Goal: Task Accomplishment & Management: Use online tool/utility

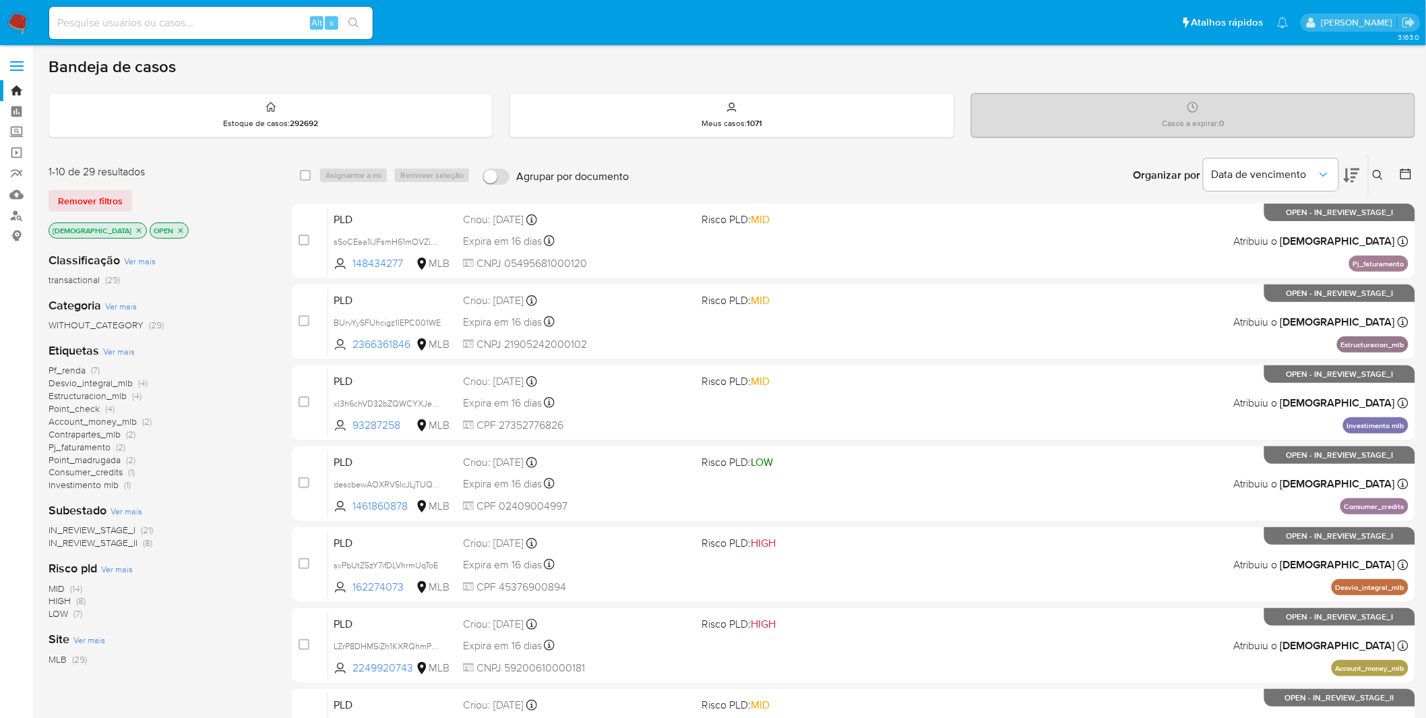
click at [24, 5] on nav "Pausado Ver notificaciones Alt s Atalhos rápidos Presiona las siguientes teclas…" at bounding box center [713, 22] width 1426 height 45
click at [18, 18] on img at bounding box center [18, 22] width 23 height 23
click at [26, 16] on img at bounding box center [18, 22] width 23 height 23
click at [26, 17] on img at bounding box center [18, 22] width 23 height 23
click at [135, 231] on icon "close-filter" at bounding box center [139, 230] width 8 height 8
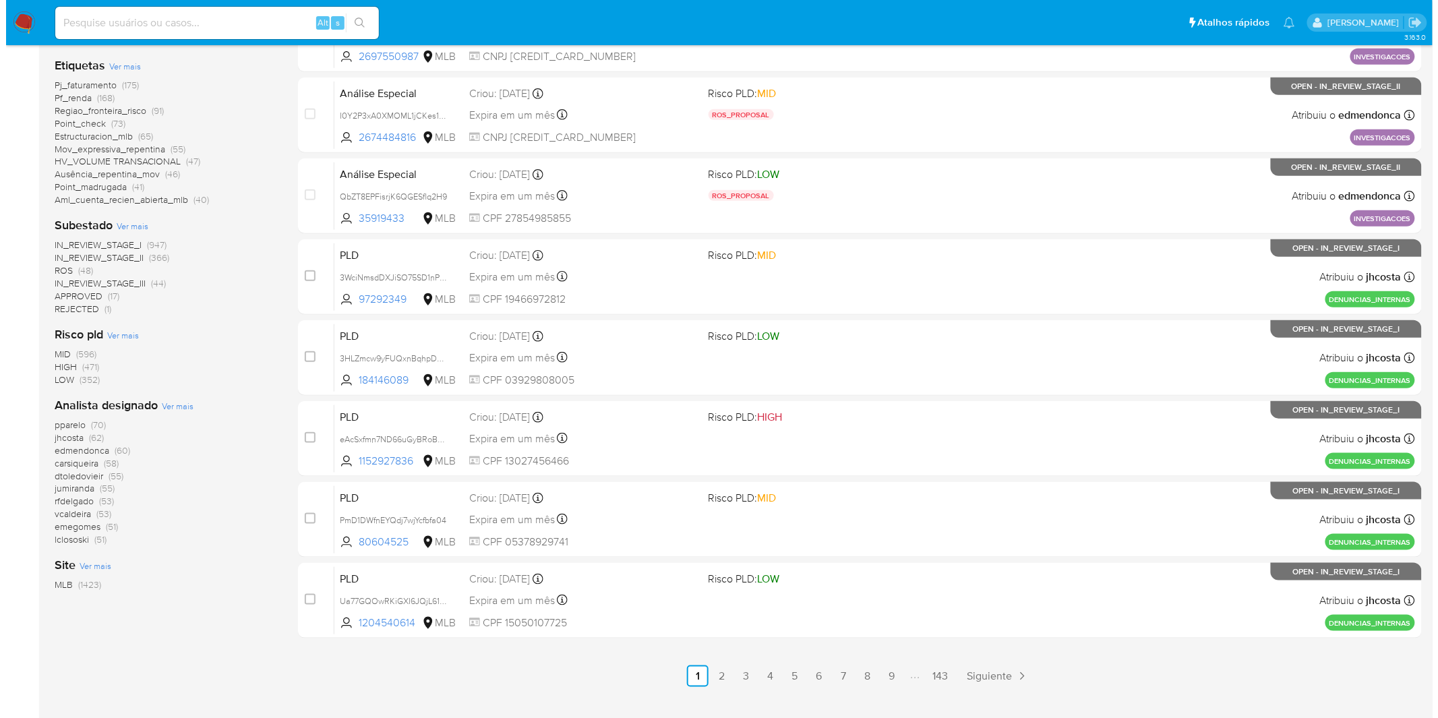
scroll to position [374, 0]
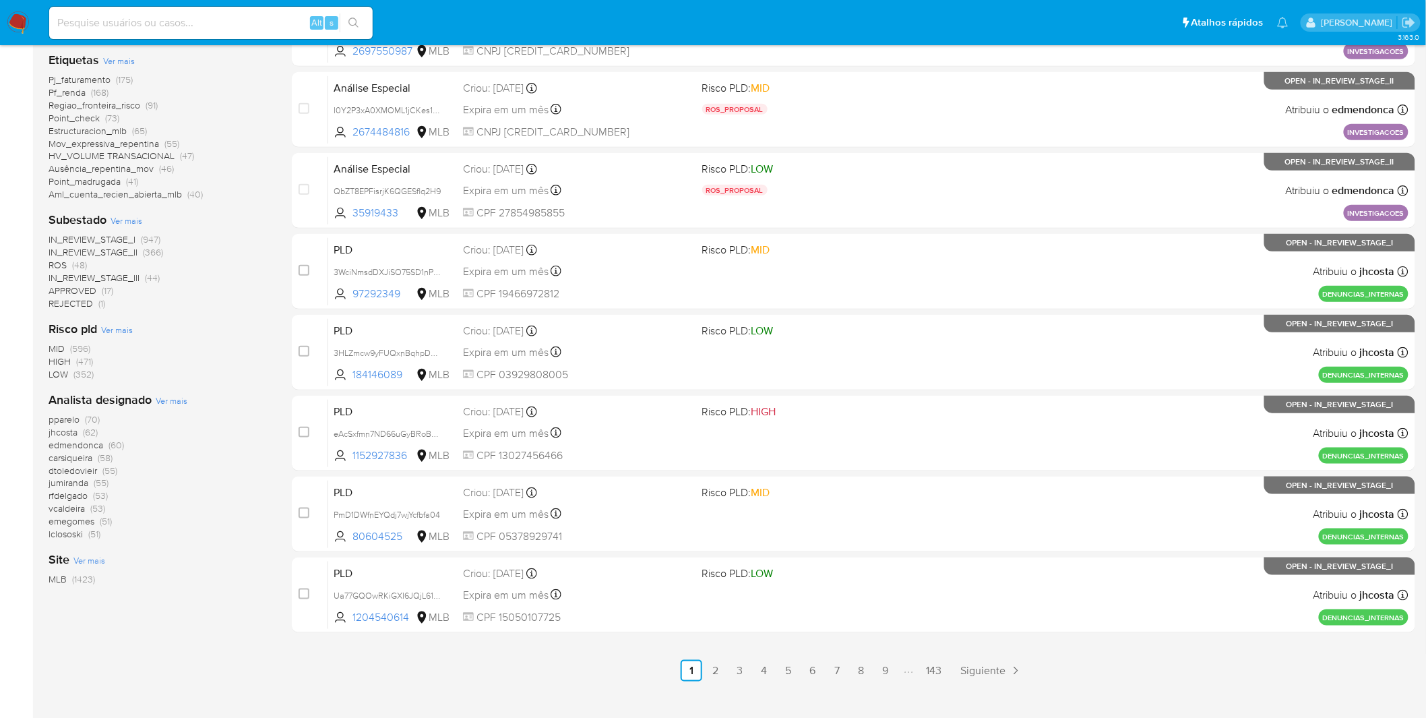
click at [185, 396] on span "Ver mais" at bounding box center [172, 400] width 32 height 12
click at [193, 400] on div "Analista designado Ver mais pparelo (70) jhcosta (62) edmendonca (60) carsiquei…" at bounding box center [160, 466] width 222 height 149
click at [187, 398] on div "Analista designado Ver mais pparelo (70) jhcosta (62) edmendonca (60) carsiquei…" at bounding box center [160, 466] width 222 height 149
click at [183, 396] on span "Ver mais" at bounding box center [172, 400] width 32 height 12
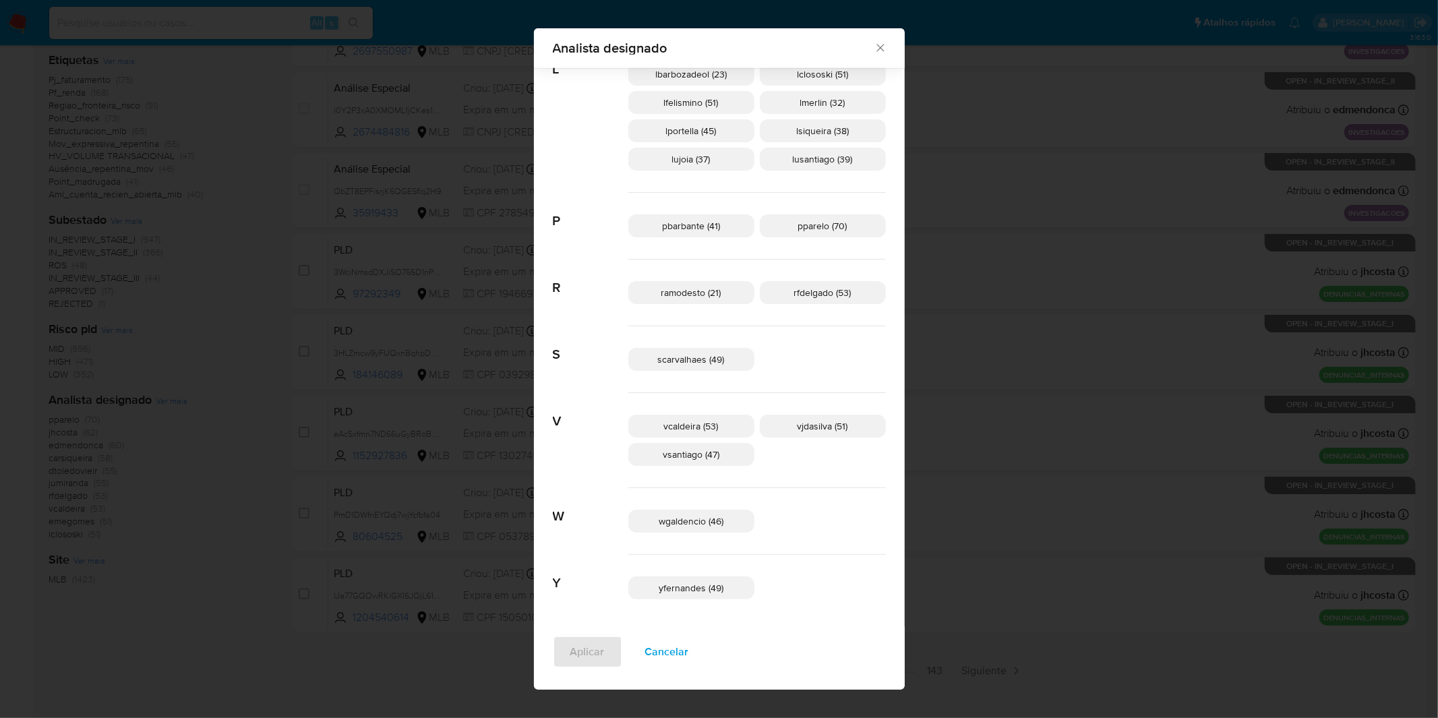
scroll to position [634, 0]
click at [687, 593] on p "yfernandes (49)" at bounding box center [691, 583] width 126 height 23
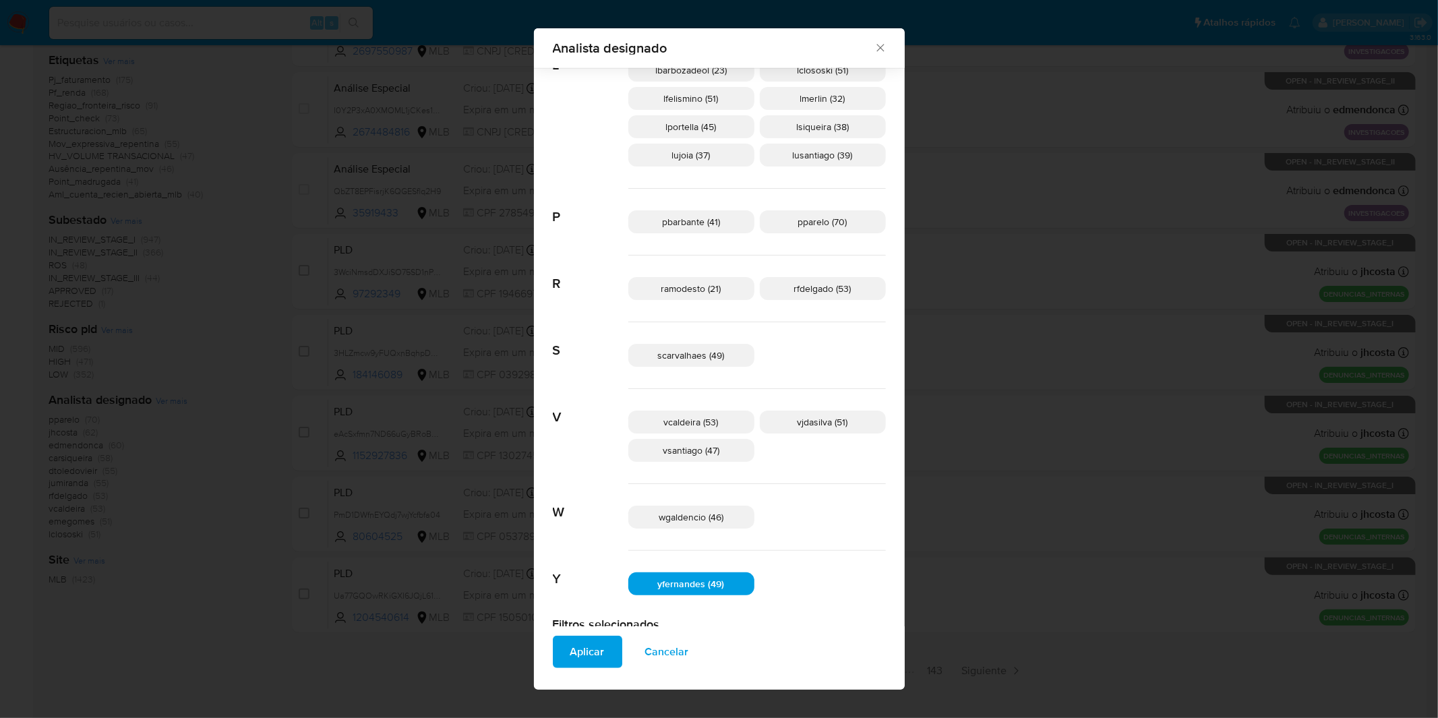
click at [635, 634] on div "Aplicar Cancelar" at bounding box center [719, 657] width 371 height 63
click at [605, 640] on span "Aplicar" at bounding box center [587, 652] width 34 height 30
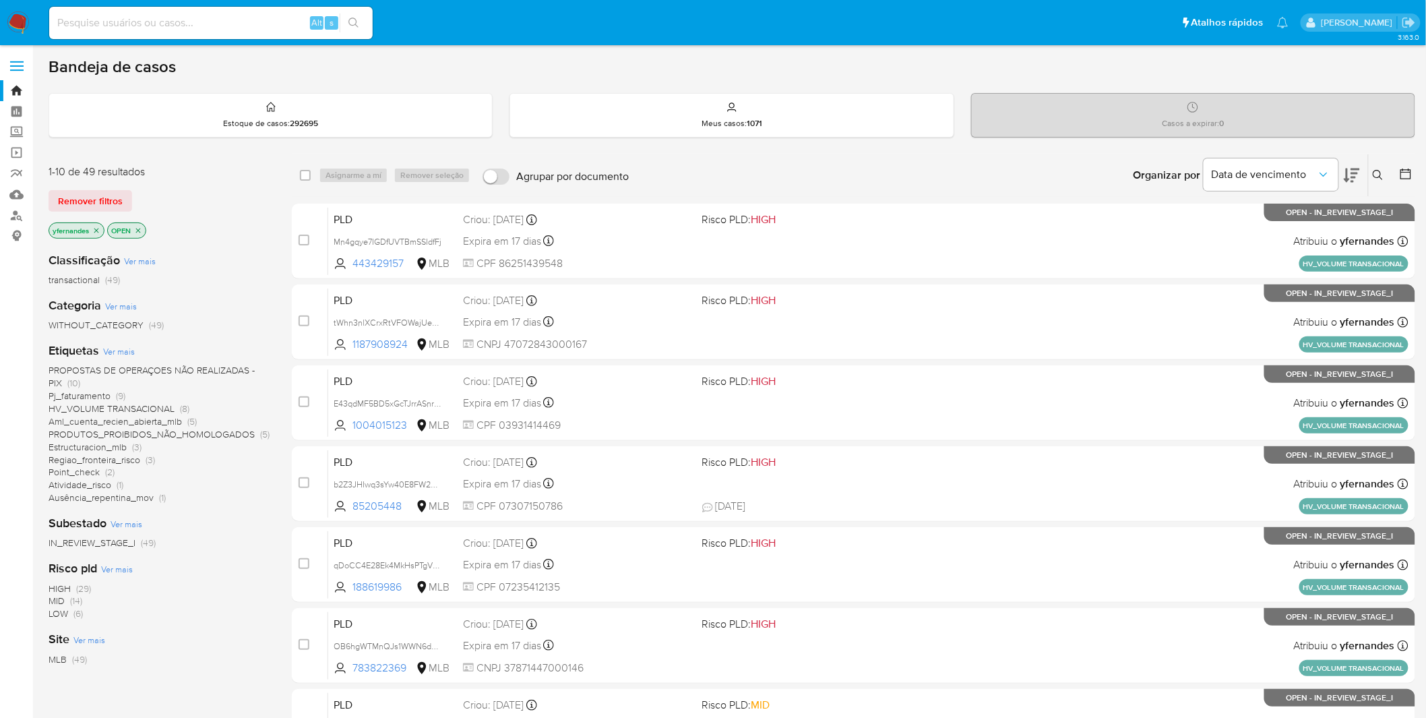
click at [101, 352] on div "Etiquetas Ver mais PROPOSTAS DE OPERAÇOES NÃO REALIZADAS - PIX (10) Pj_faturame…" at bounding box center [160, 423] width 222 height 162
click at [103, 352] on span "Ver mais" at bounding box center [119, 351] width 32 height 12
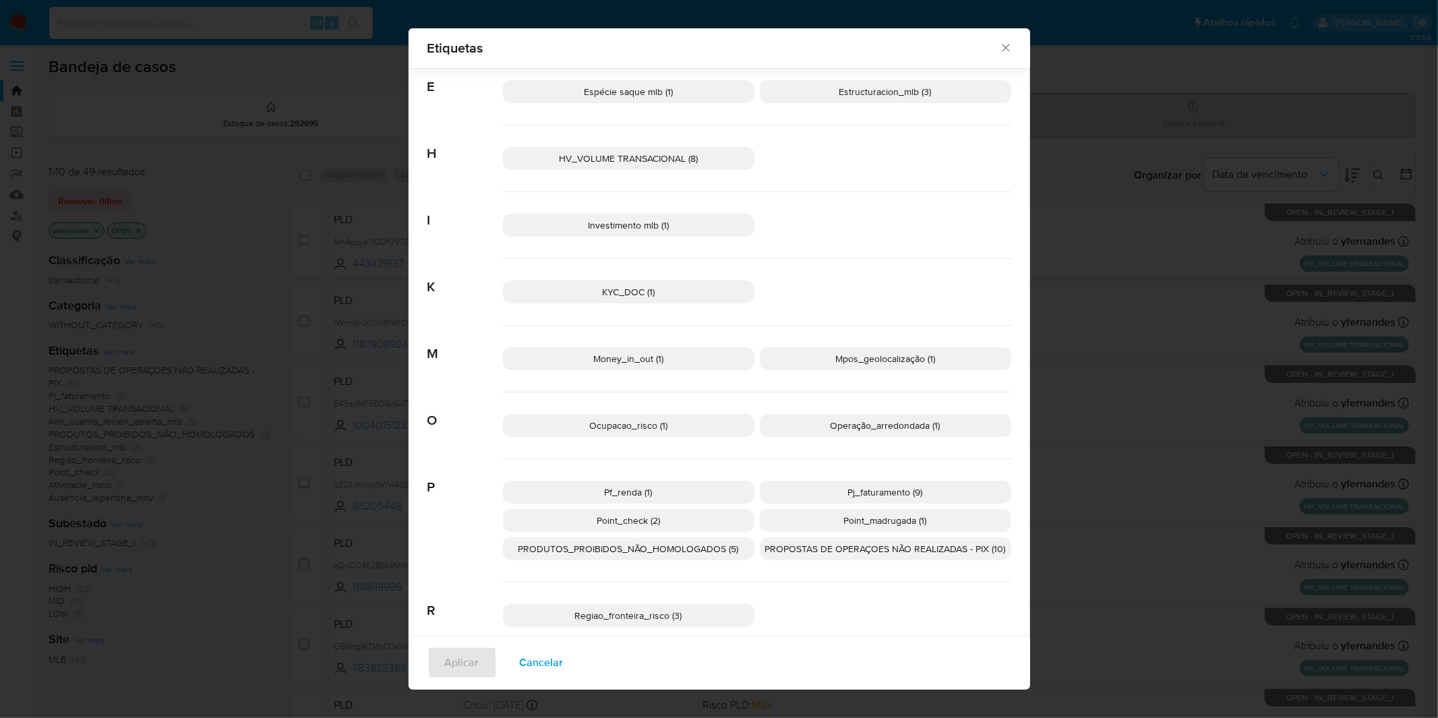
scroll to position [283, 0]
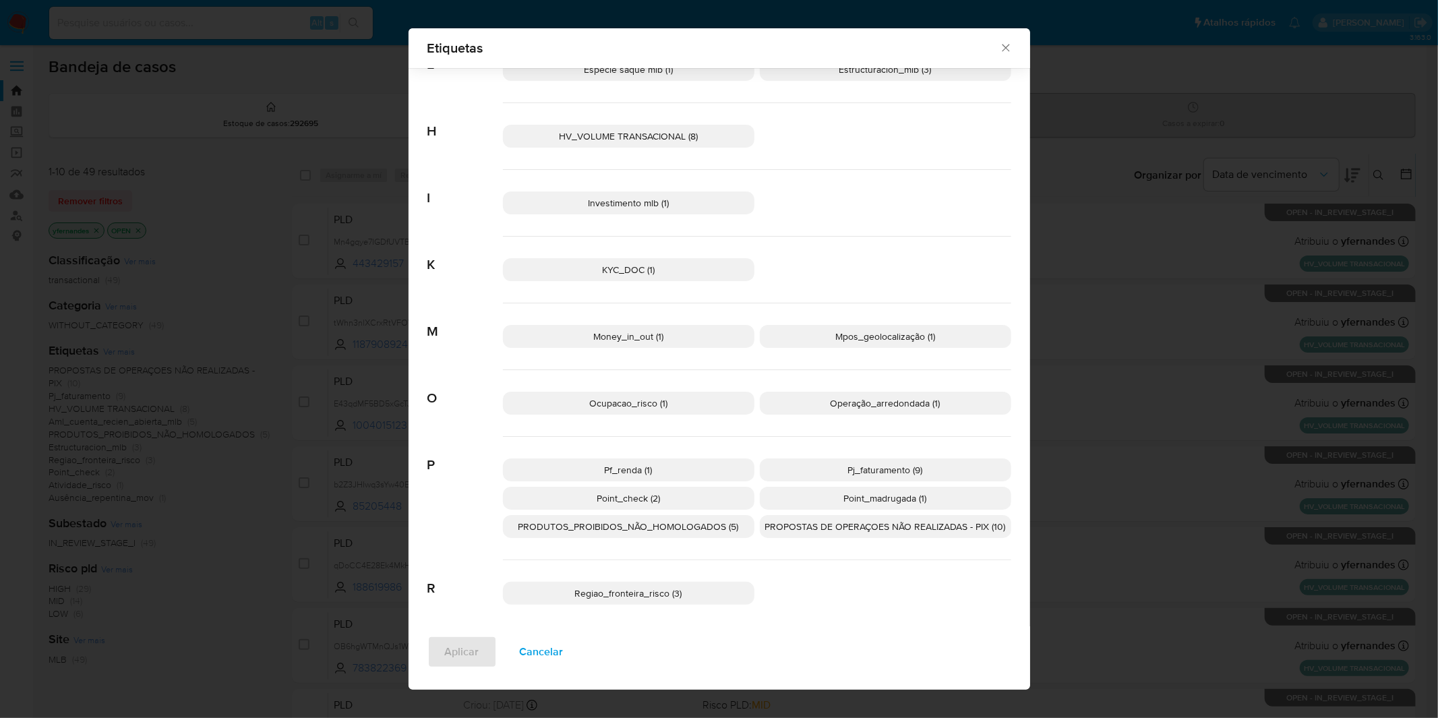
click at [548, 646] on span "Cancelar" at bounding box center [542, 652] width 44 height 30
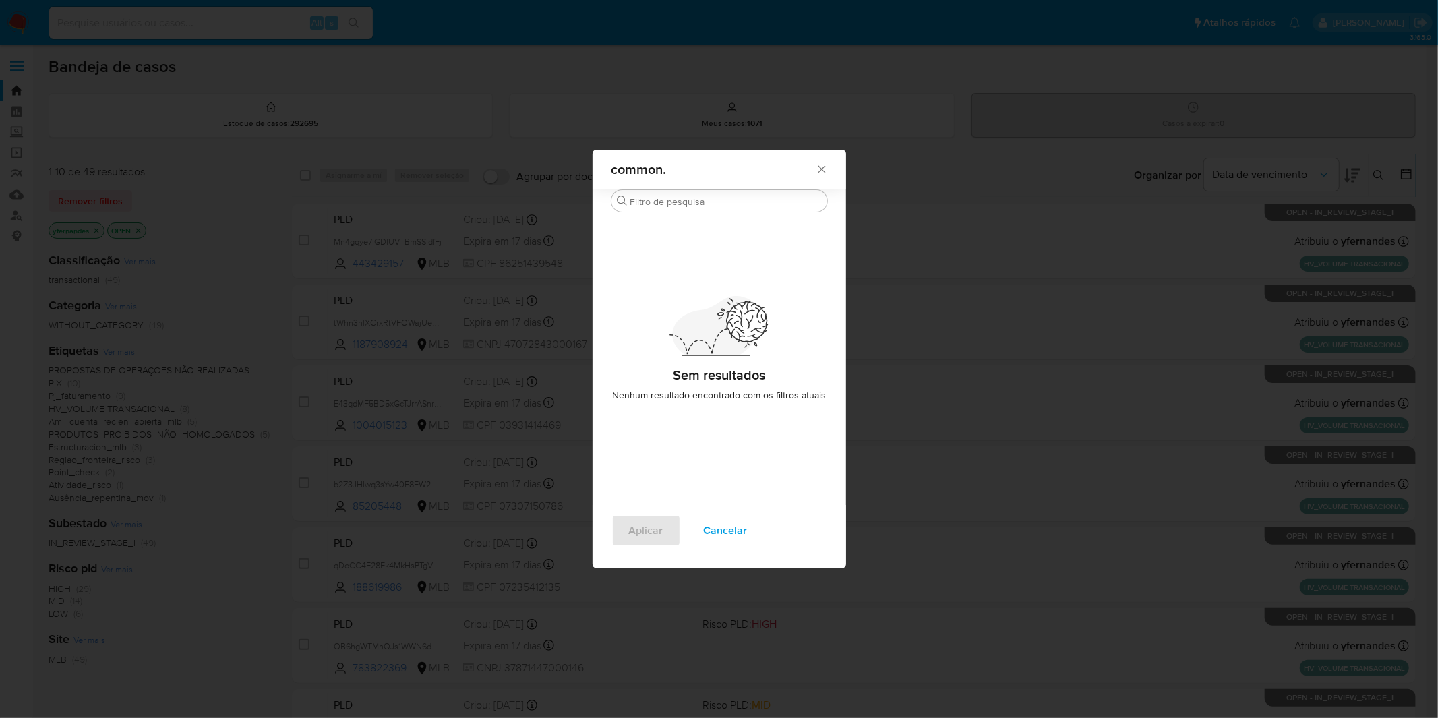
click at [548, 646] on div "common. Buscar Sem resultados Nenhum resultado encontrado com os filtros atuais…" at bounding box center [719, 359] width 1438 height 718
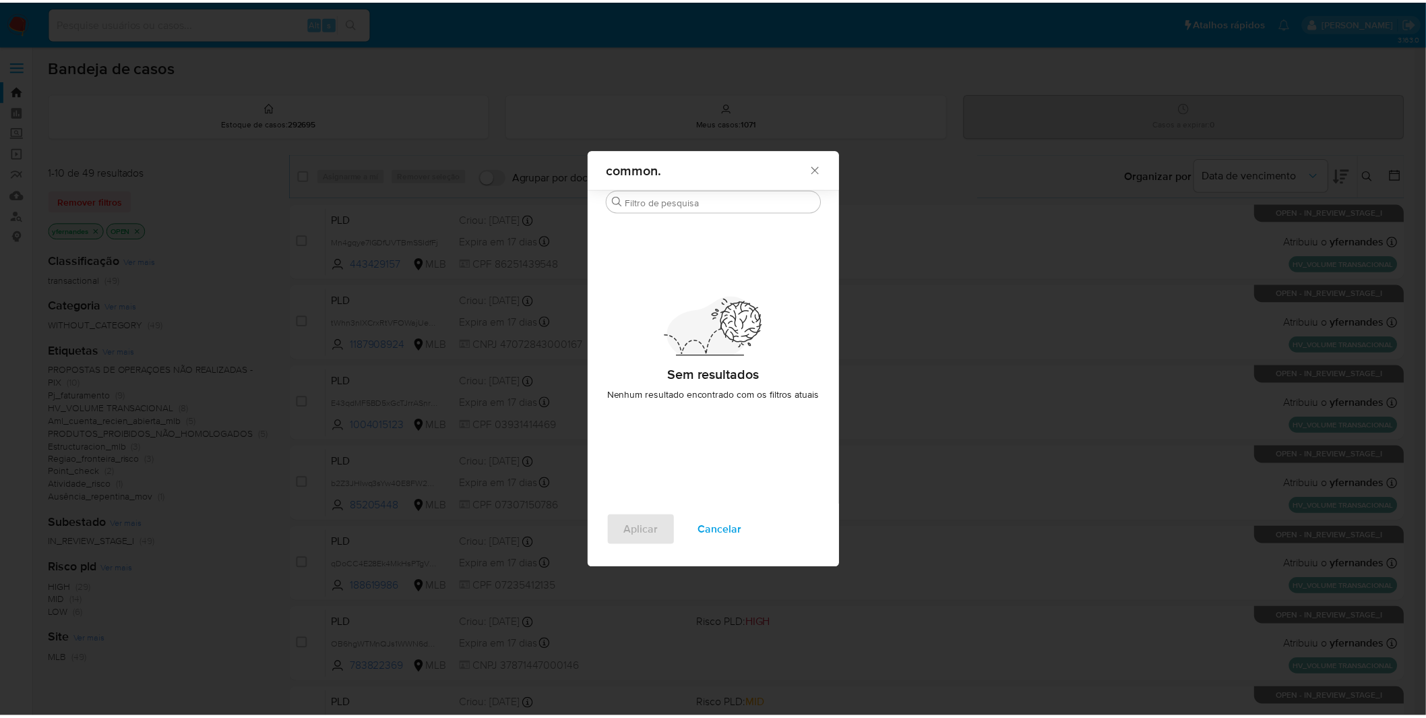
scroll to position [0, 0]
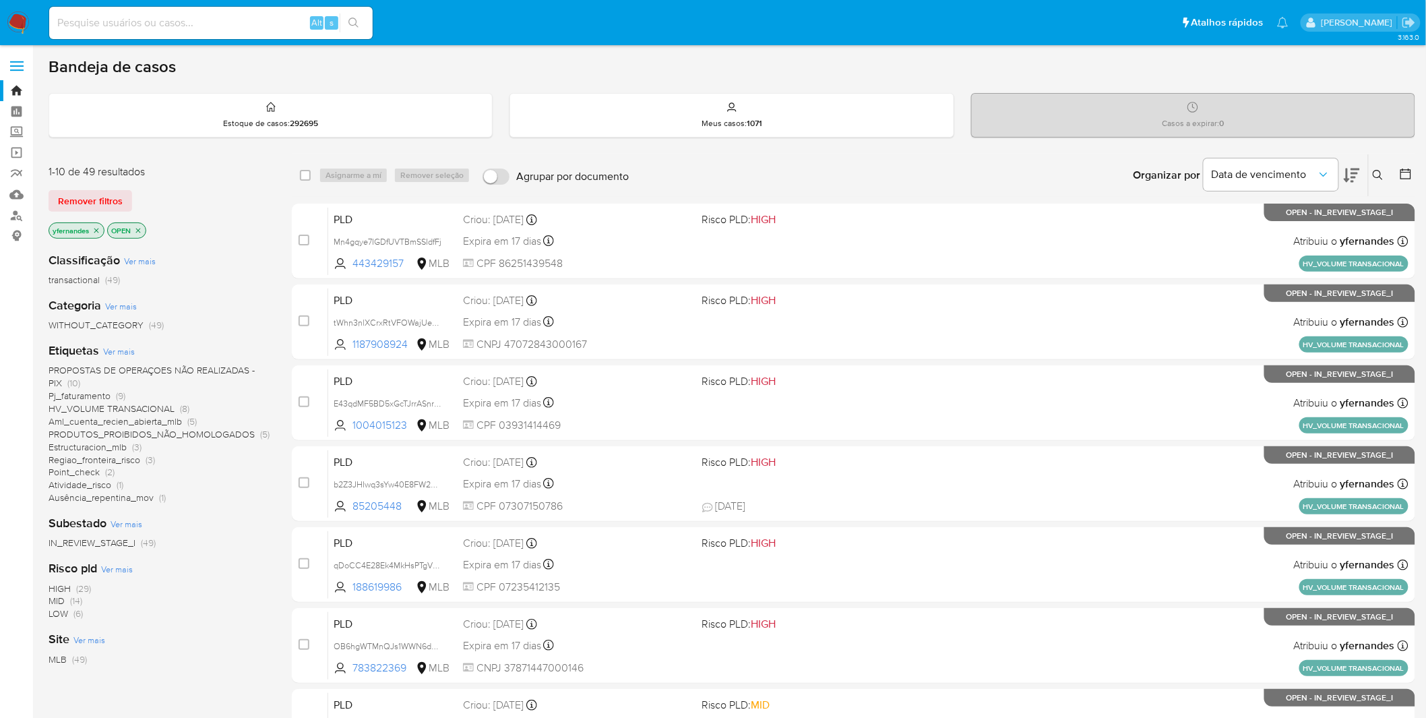
click at [16, 31] on img at bounding box center [18, 22] width 23 height 23
